Goal: Find contact information: Find contact information

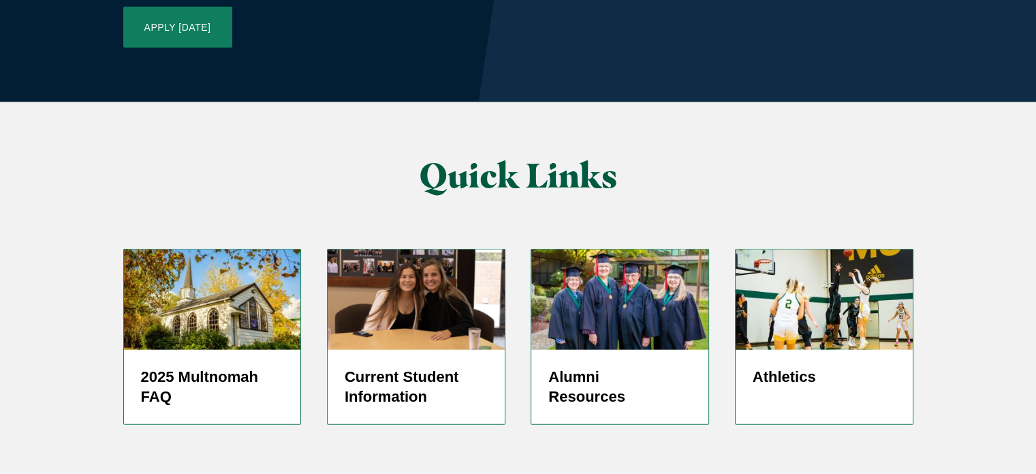
scroll to position [3339, 0]
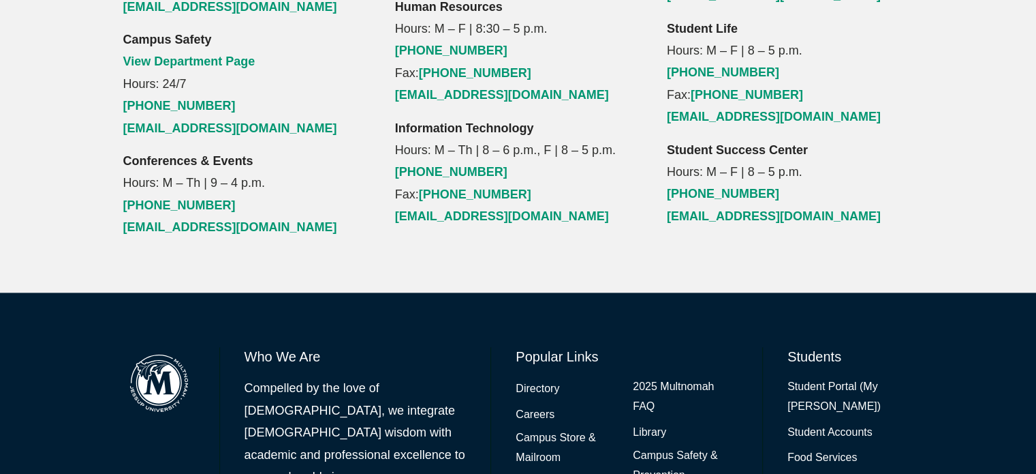
scroll to position [1779, 0]
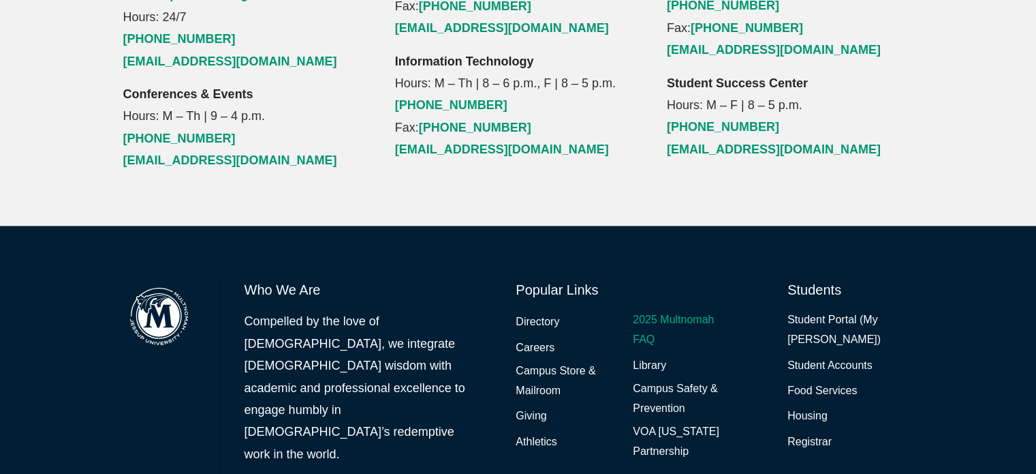
click at [649, 310] on link "2025 Multnomah FAQ" at bounding box center [685, 330] width 105 height 40
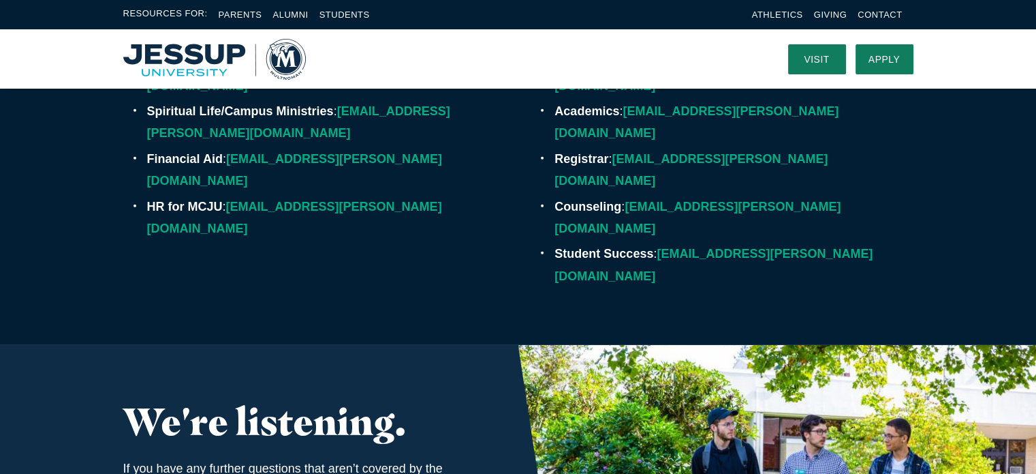
scroll to position [4088, 0]
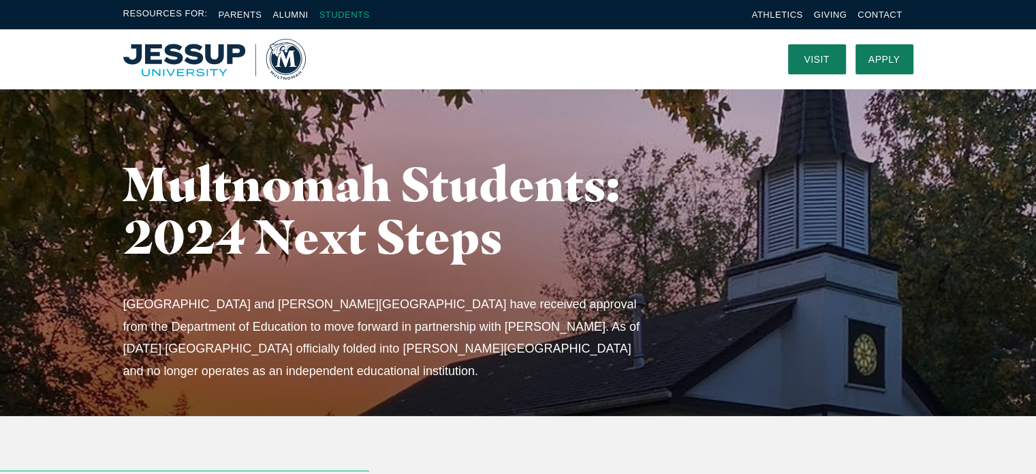
click at [343, 13] on link "Students" at bounding box center [345, 15] width 50 height 10
click at [817, 60] on link "Visit" at bounding box center [817, 59] width 58 height 30
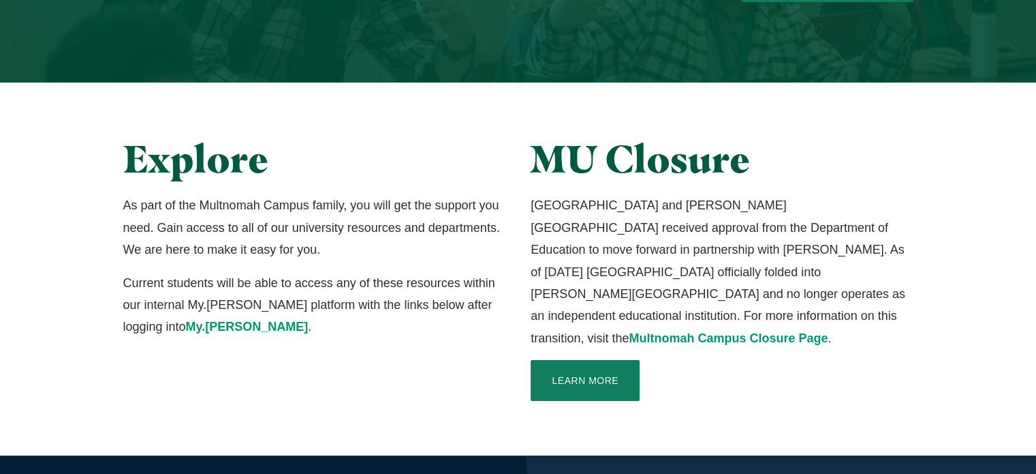
scroll to position [477, 0]
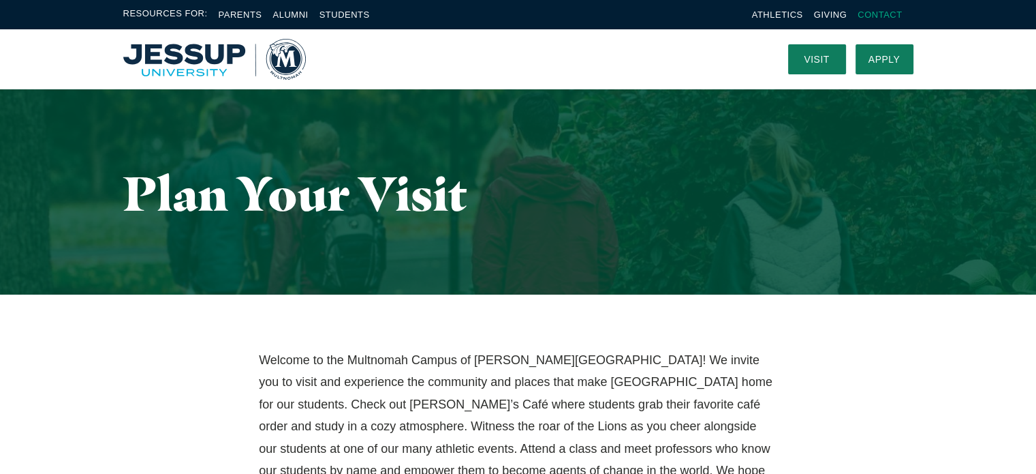
click at [869, 13] on link "Contact" at bounding box center [880, 15] width 44 height 10
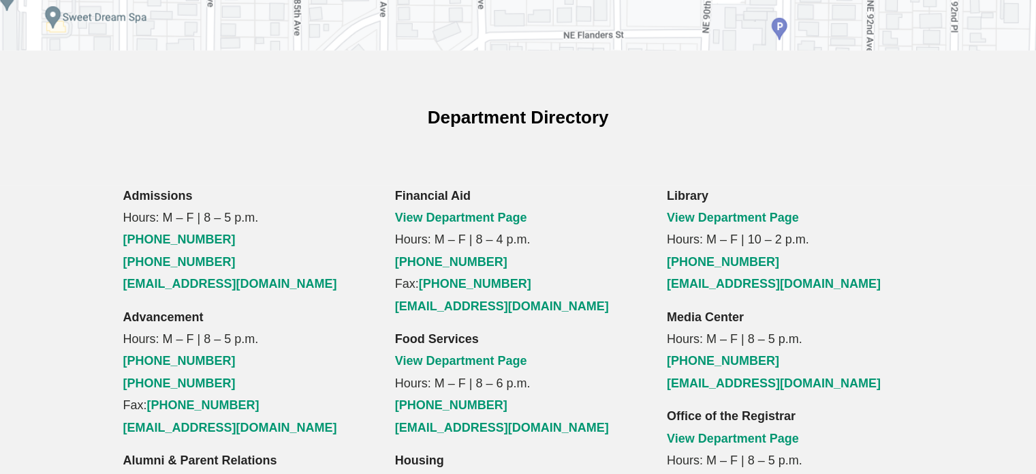
scroll to position [886, 0]
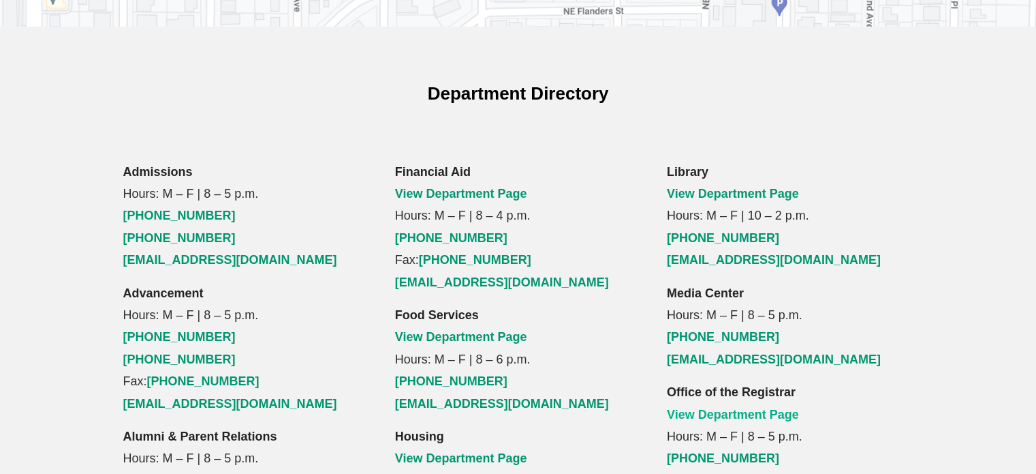
click at [753, 407] on link "View Department Page" at bounding box center [733, 414] width 132 height 14
